Goal: Transaction & Acquisition: Book appointment/travel/reservation

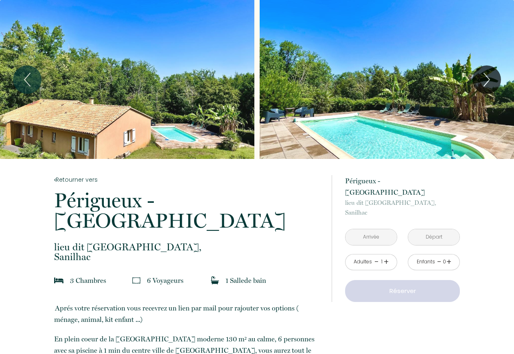
click at [362, 229] on input "text" at bounding box center [370, 237] width 51 height 16
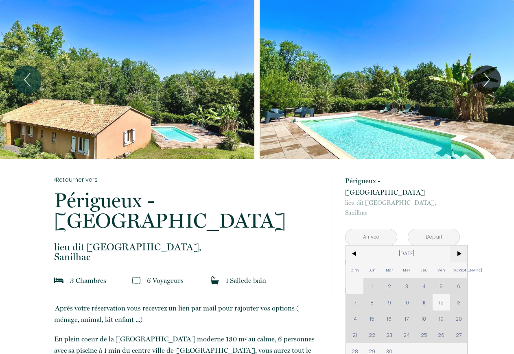
click at [460, 246] on span ">" at bounding box center [458, 254] width 17 height 16
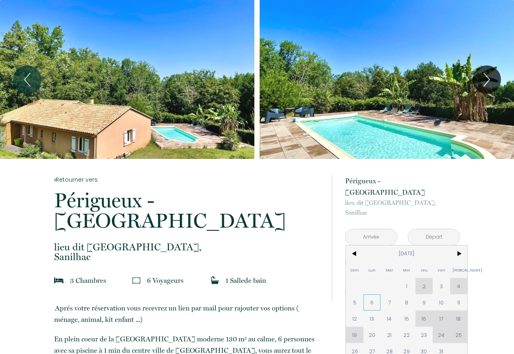
click at [373, 294] on span "6" at bounding box center [371, 302] width 17 height 16
type input "Lun 06 Oct 2025"
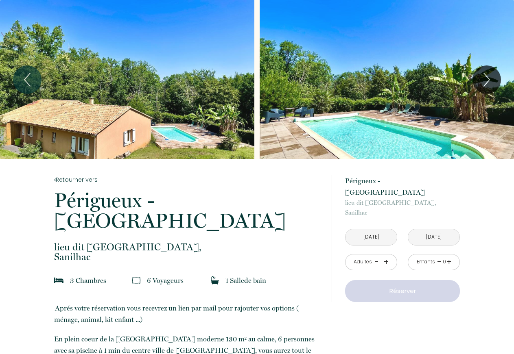
click at [0, 0] on div "NaN € × nuit NaN €" at bounding box center [0, 0] width 0 height 0
click at [432, 245] on input "[DATE]" at bounding box center [433, 237] width 51 height 16
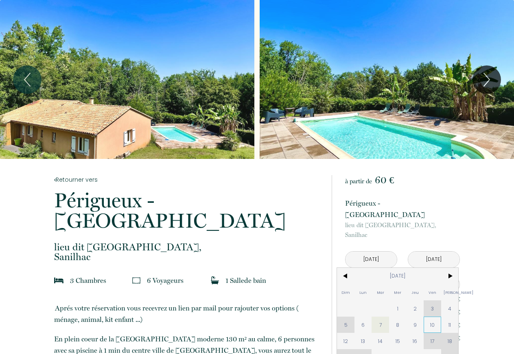
click at [434, 317] on span "10" at bounding box center [431, 325] width 17 height 16
type input "[DATE]"
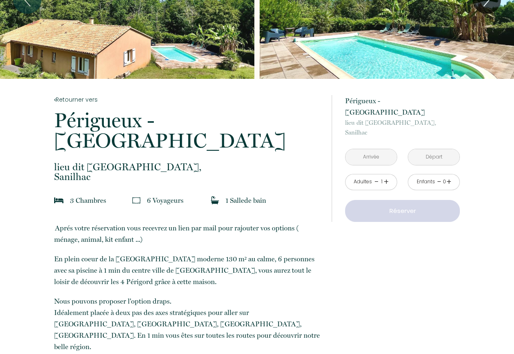
scroll to position [83, 0]
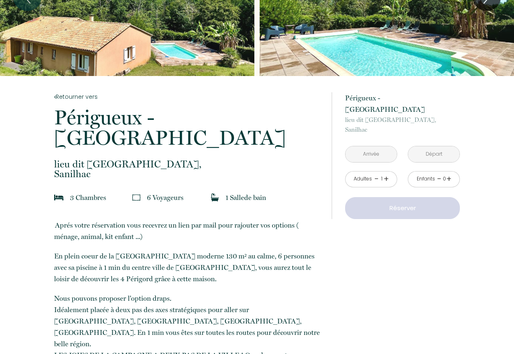
click at [367, 147] on input "text" at bounding box center [370, 154] width 51 height 16
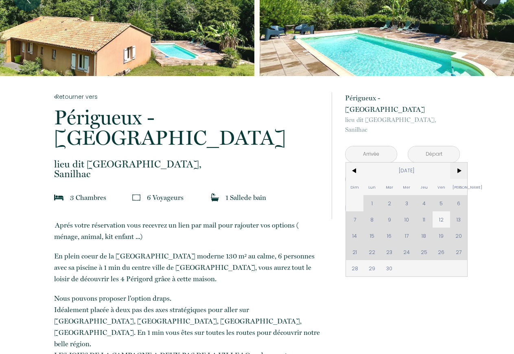
click at [459, 163] on span ">" at bounding box center [458, 171] width 17 height 16
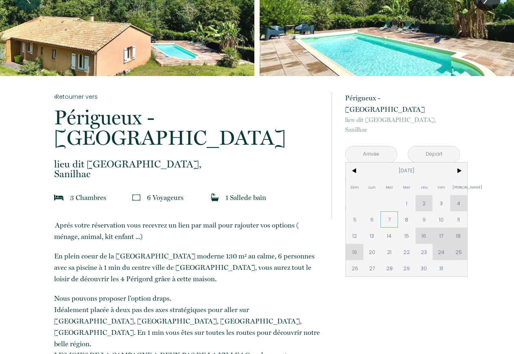
click at [390, 212] on span "7" at bounding box center [388, 220] width 17 height 16
click at [438, 206] on button "Réserver" at bounding box center [402, 208] width 115 height 22
type input "[DATE]"
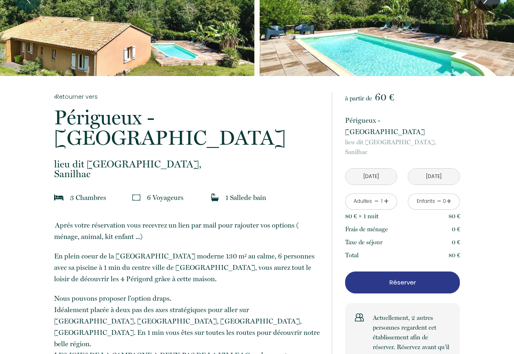
click at [428, 169] on input "[DATE]" at bounding box center [433, 177] width 51 height 16
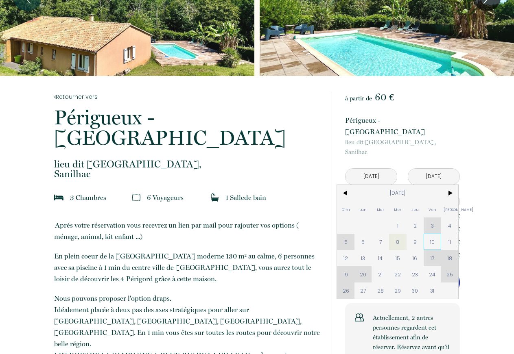
click at [435, 234] on span "10" at bounding box center [431, 242] width 17 height 16
type input "[DATE]"
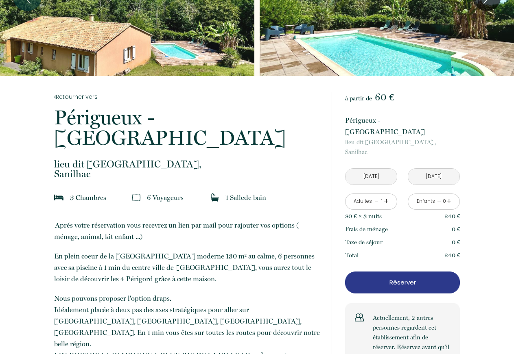
click at [408, 272] on button "Réserver" at bounding box center [402, 283] width 115 height 22
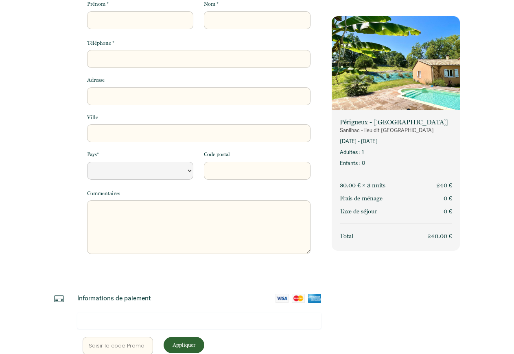
select select "Default select example"
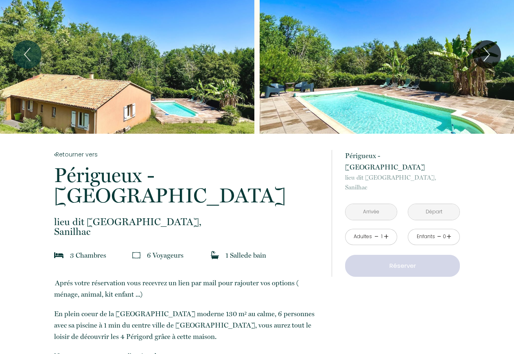
scroll to position [41, 0]
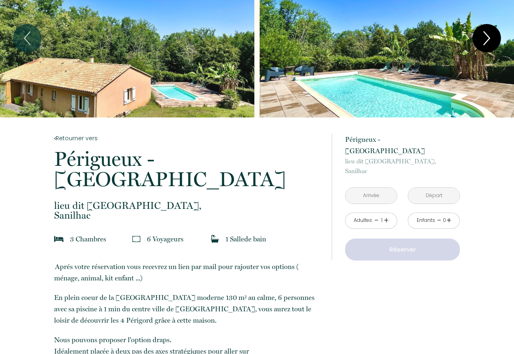
click at [492, 36] on icon "Next" at bounding box center [486, 38] width 17 height 24
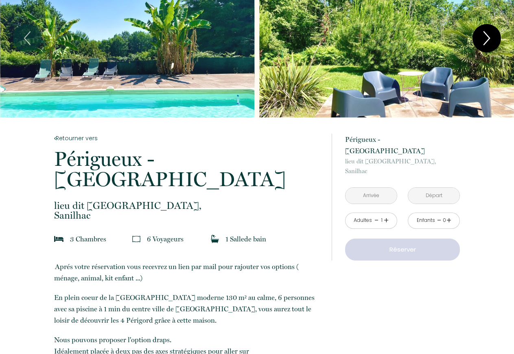
click at [492, 36] on icon "Next" at bounding box center [486, 38] width 17 height 24
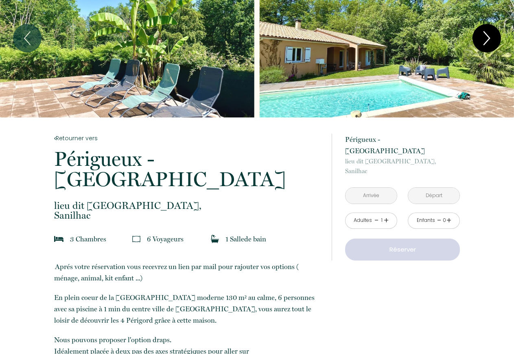
click at [492, 36] on icon "Next" at bounding box center [486, 38] width 17 height 24
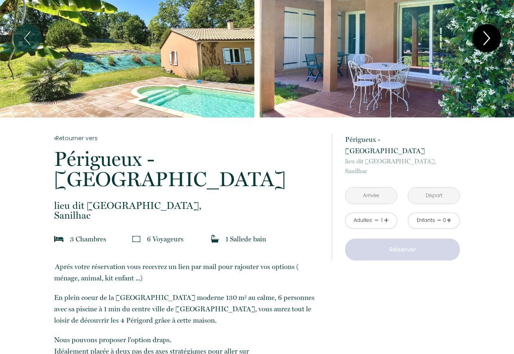
click at [492, 36] on icon "Next" at bounding box center [486, 38] width 17 height 24
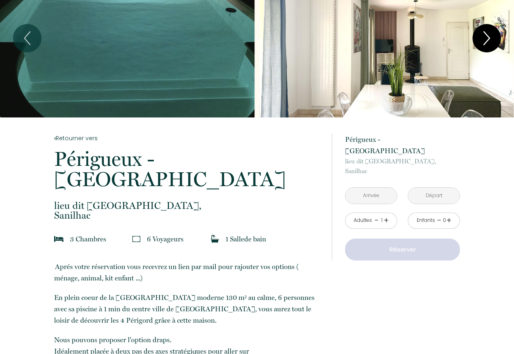
click at [492, 36] on icon "Next" at bounding box center [486, 38] width 17 height 24
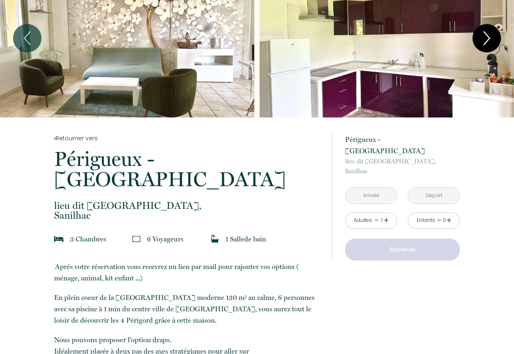
click at [492, 36] on icon "Next" at bounding box center [486, 38] width 17 height 24
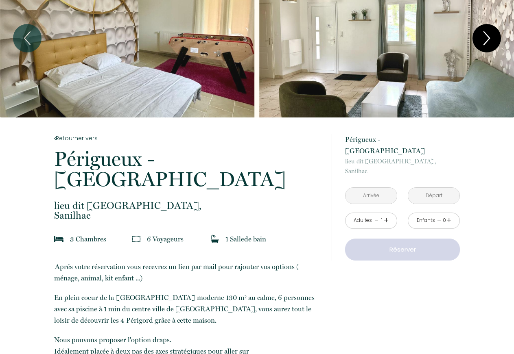
click at [492, 36] on icon "Next" at bounding box center [486, 38] width 17 height 24
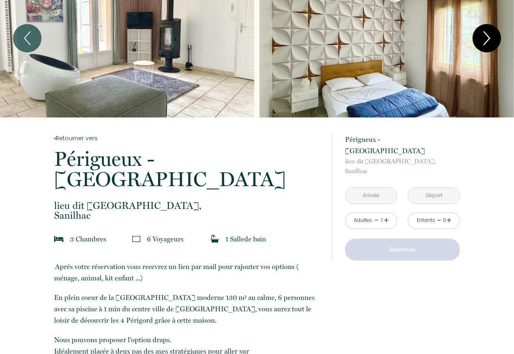
click at [492, 36] on icon "Next" at bounding box center [486, 38] width 17 height 24
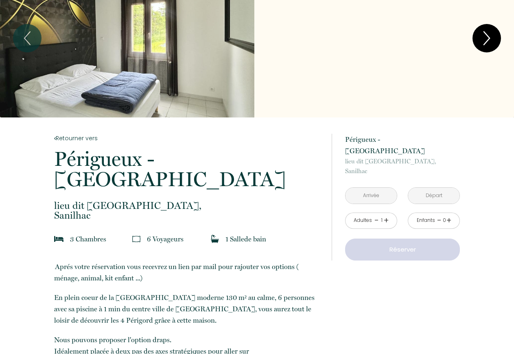
click at [492, 36] on icon "Next" at bounding box center [486, 38] width 17 height 24
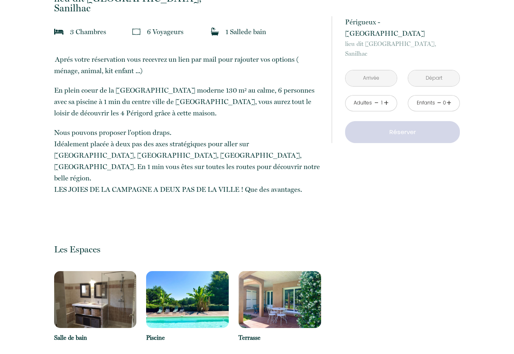
scroll to position [0, 0]
